Goal: Find contact information: Find contact information

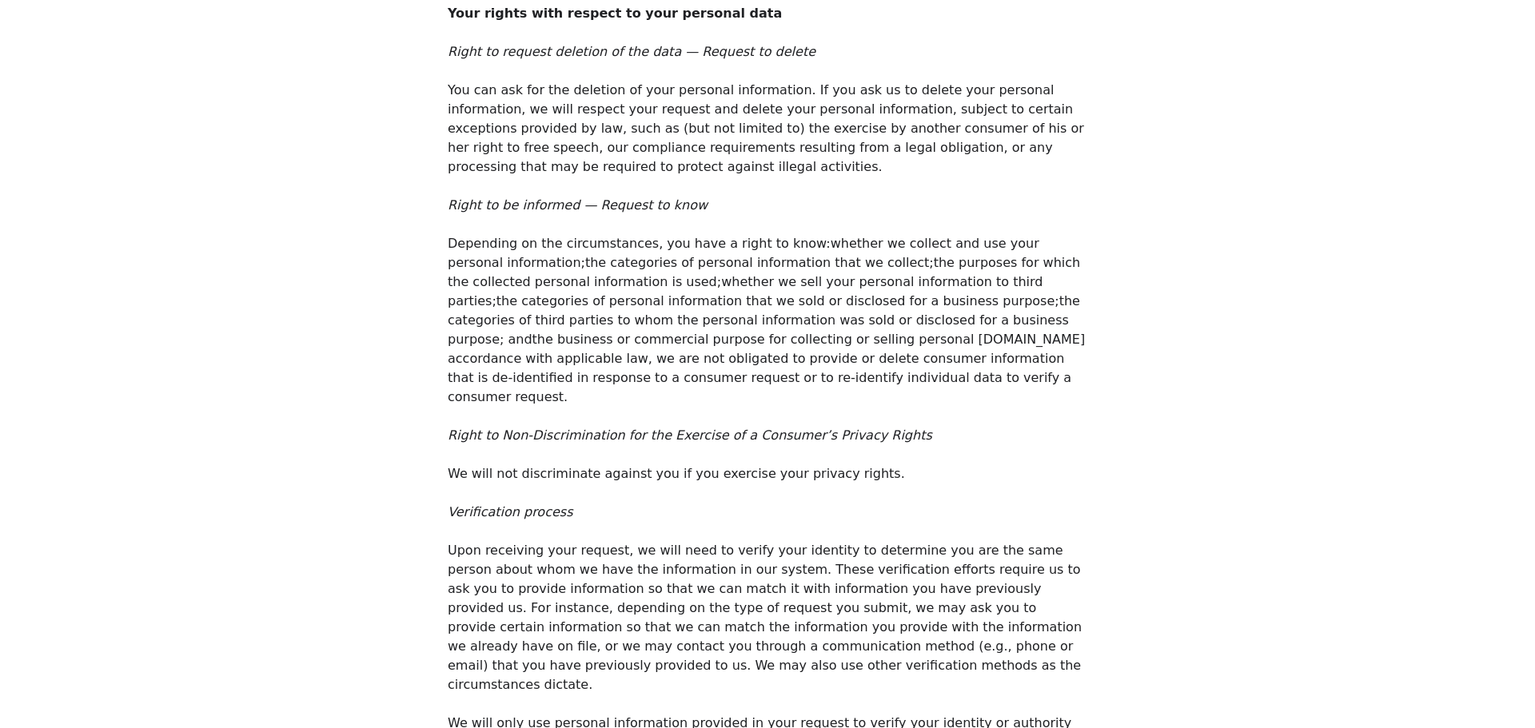
scroll to position [8093, 0]
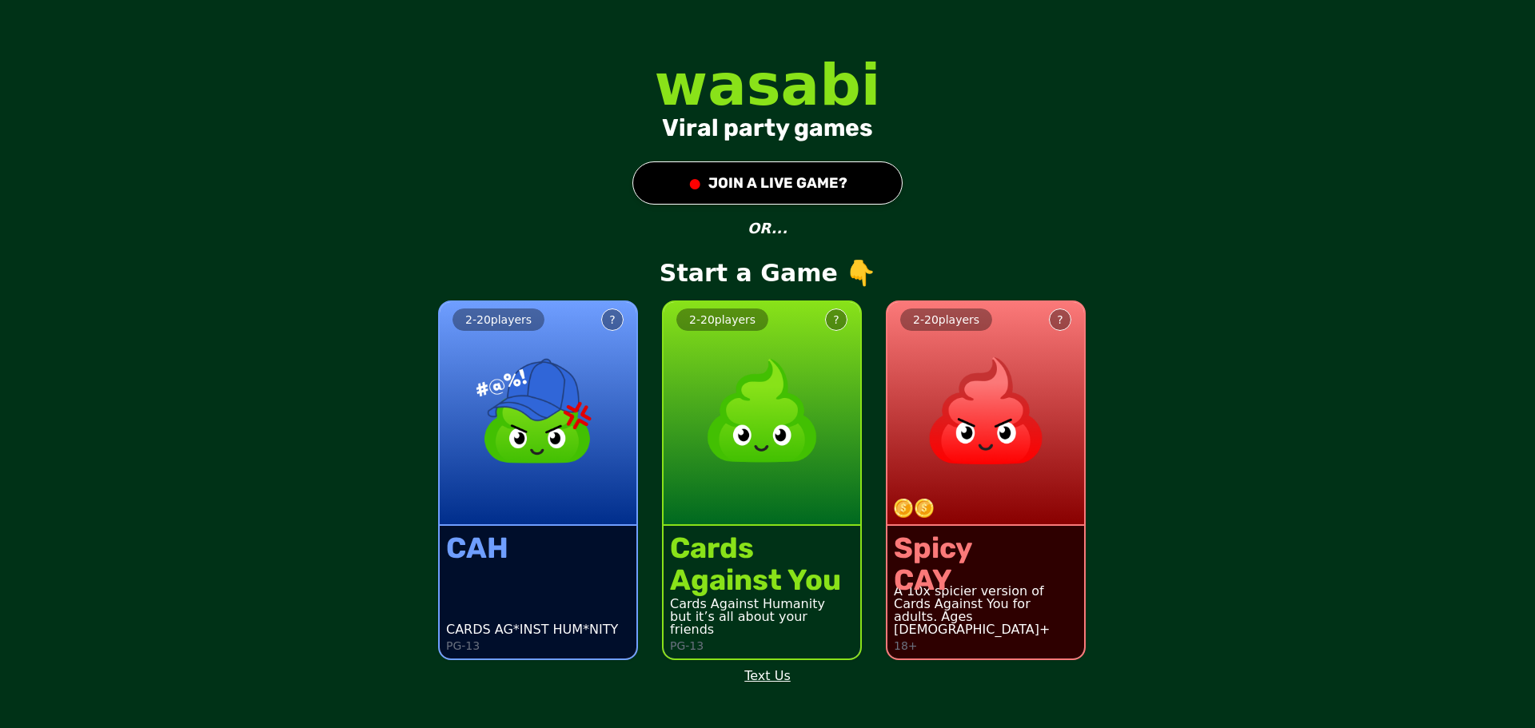
click at [0, 727] on div at bounding box center [0, 728] width 0 height 0
click at [772, 675] on link "Text Us" at bounding box center [767, 676] width 46 height 19
click at [775, 680] on link "Text Us" at bounding box center [767, 676] width 46 height 19
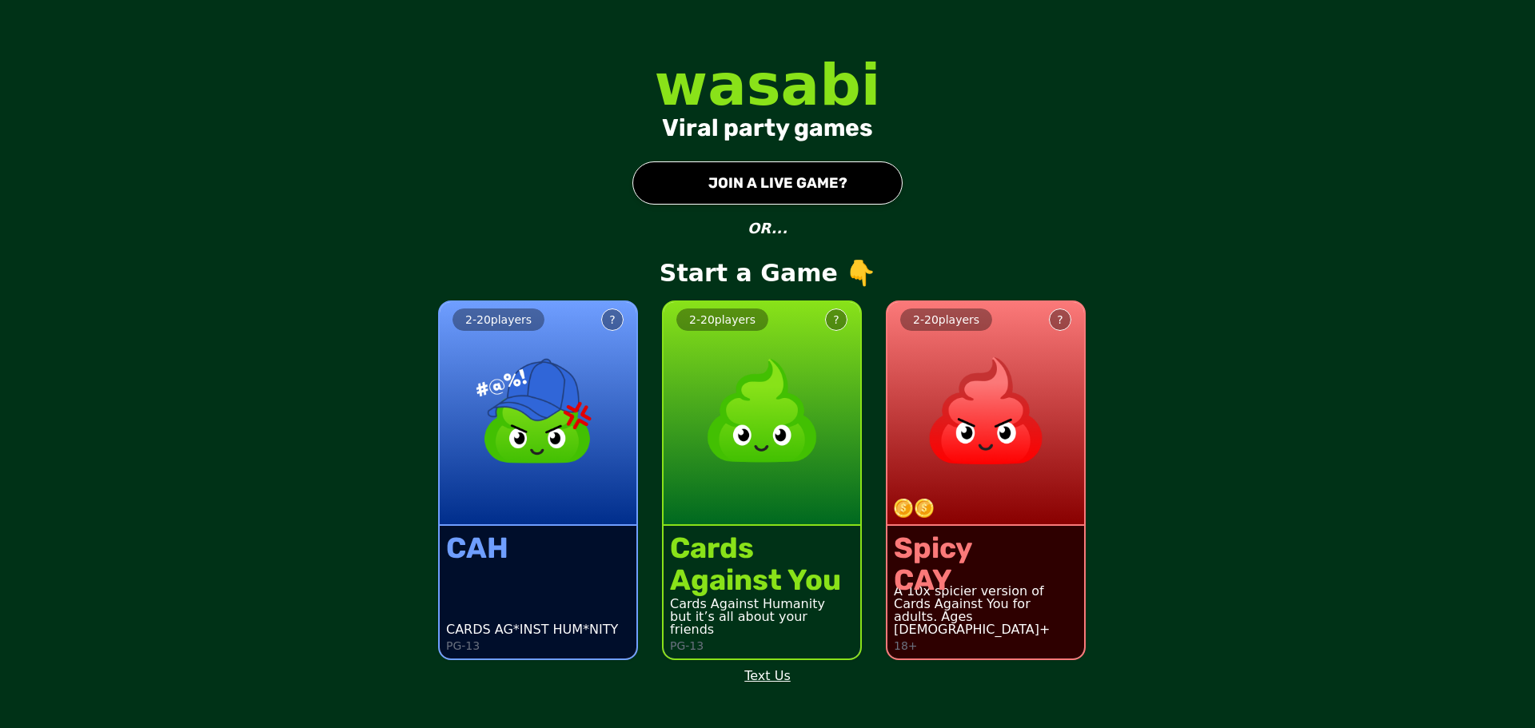
click at [775, 680] on link "Text Us" at bounding box center [767, 676] width 46 height 19
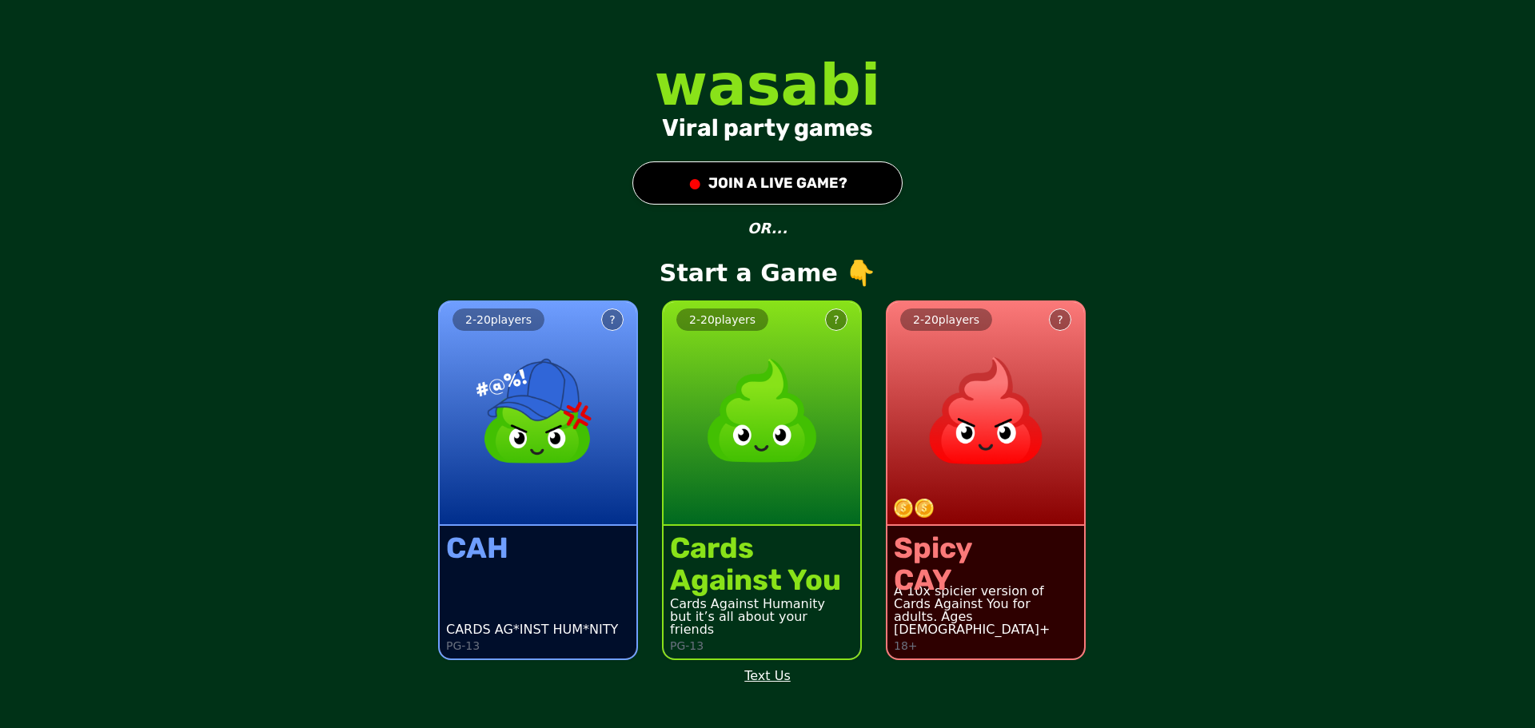
click at [775, 680] on link "Text Us" at bounding box center [767, 676] width 46 height 19
click at [767, 679] on link "Text Us" at bounding box center [767, 676] width 46 height 19
